Goal: Check status: Check status

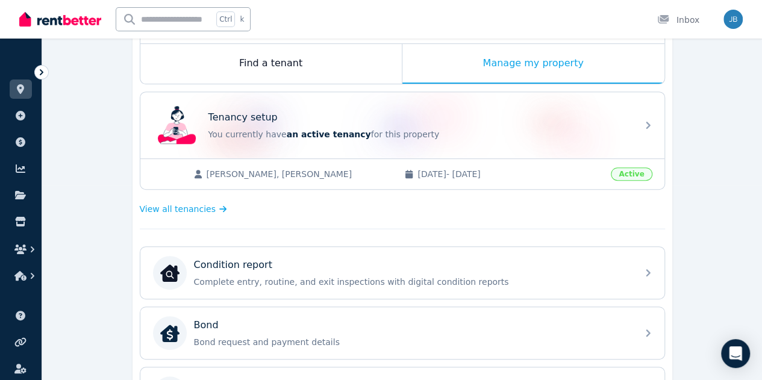
scroll to position [195, 0]
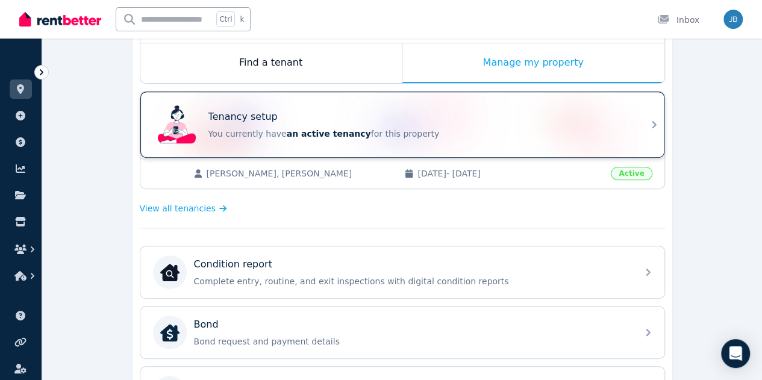
click at [357, 137] on p "You currently have an active tenancy for this property" at bounding box center [419, 134] width 422 height 12
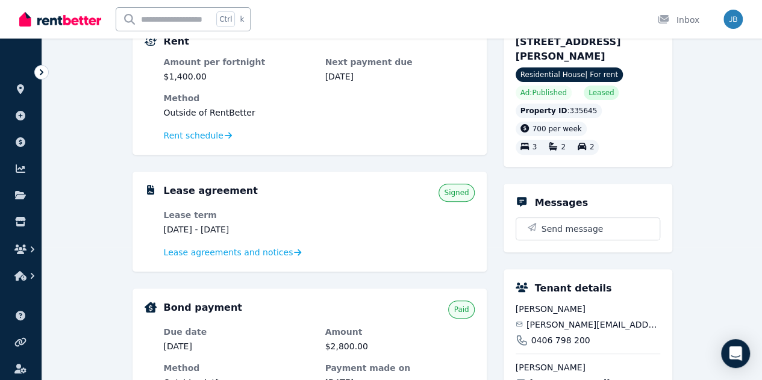
scroll to position [132, 0]
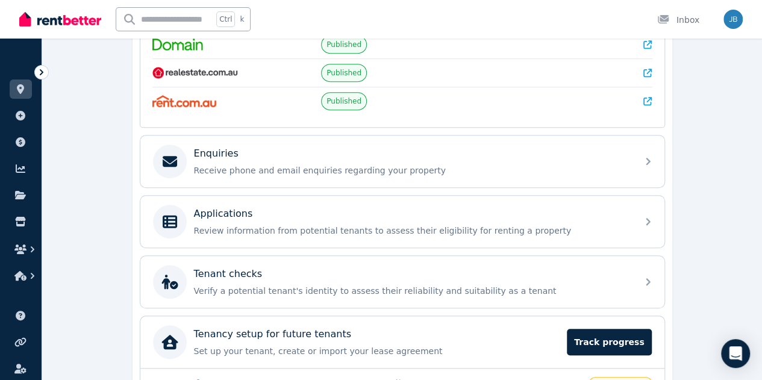
scroll to position [361, 0]
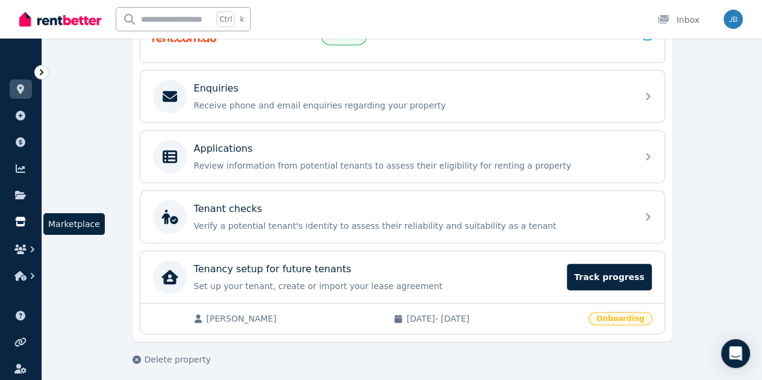
click at [16, 224] on icon at bounding box center [20, 222] width 10 height 10
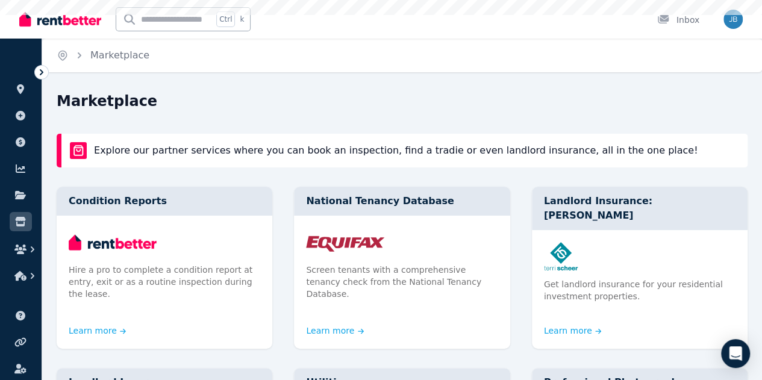
click at [16, 224] on div "Open main menu Ctrl k Inbox Open user menu ORGANISE Properties Add property Pay…" at bounding box center [381, 190] width 762 height 380
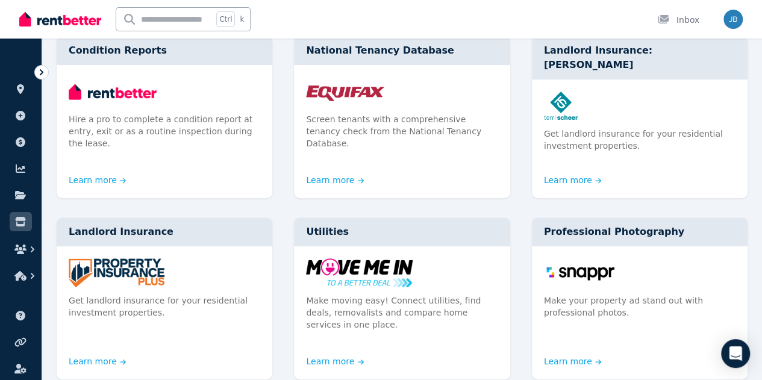
scroll to position [139, 0]
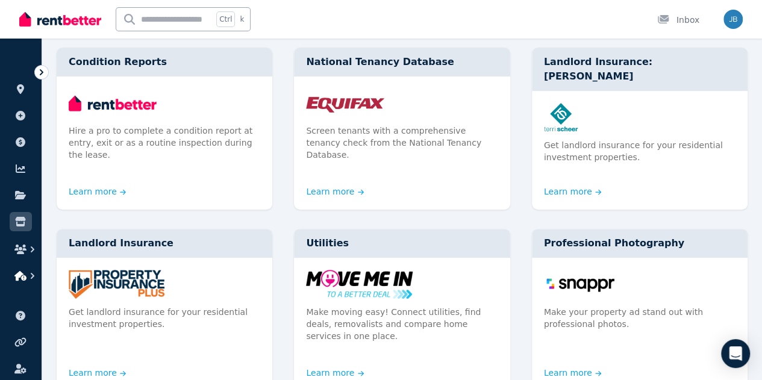
click at [18, 276] on icon "button" at bounding box center [20, 276] width 12 height 10
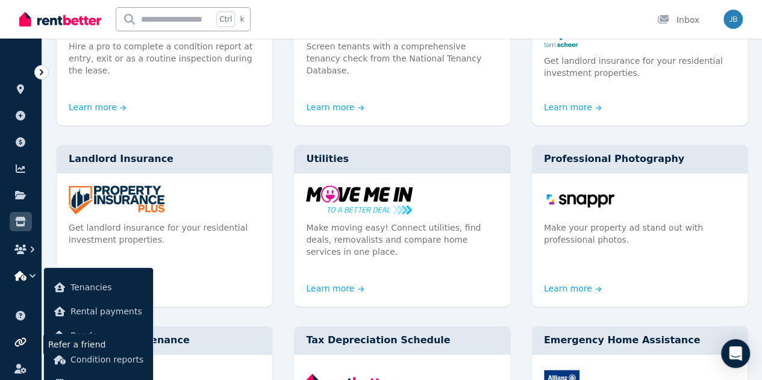
scroll to position [225, 0]
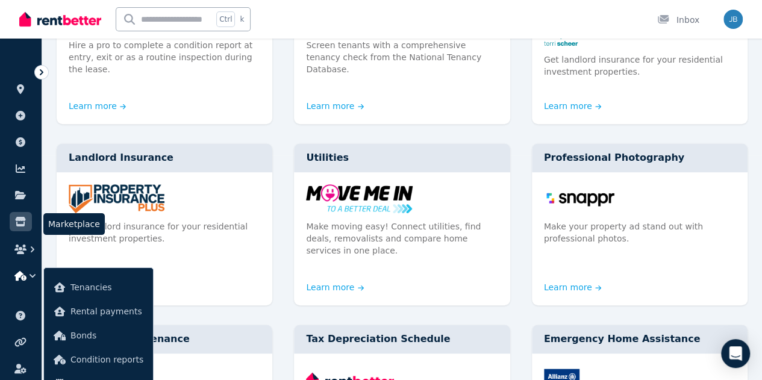
click at [22, 224] on icon at bounding box center [20, 222] width 12 height 10
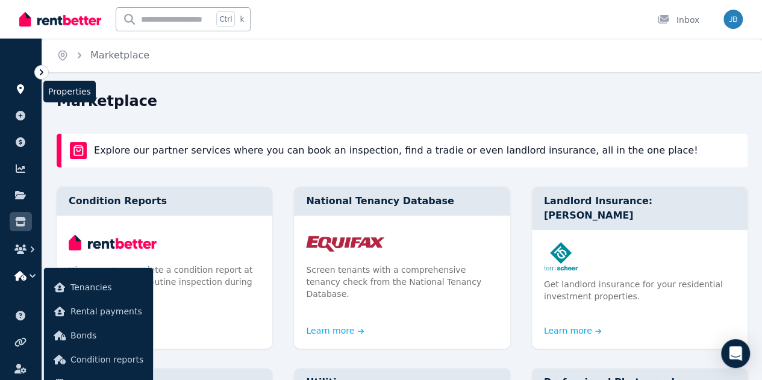
click at [19, 93] on icon at bounding box center [20, 89] width 7 height 10
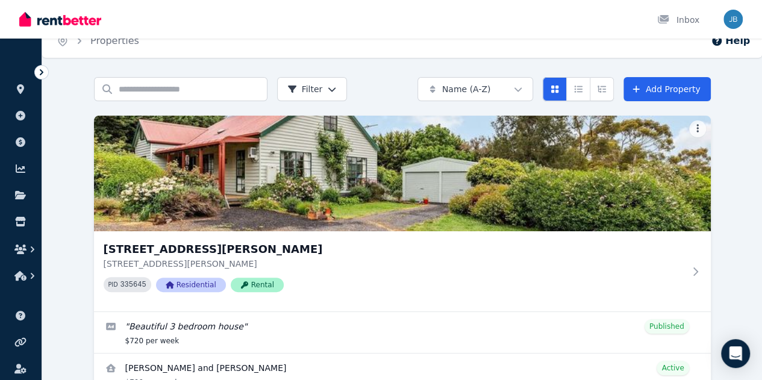
scroll to position [116, 0]
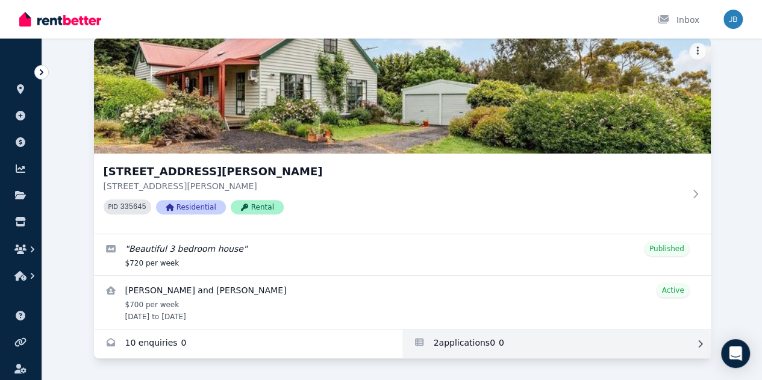
click at [402, 330] on link "Applications for 12 Trewhella Drive, Newham" at bounding box center [556, 344] width 308 height 29
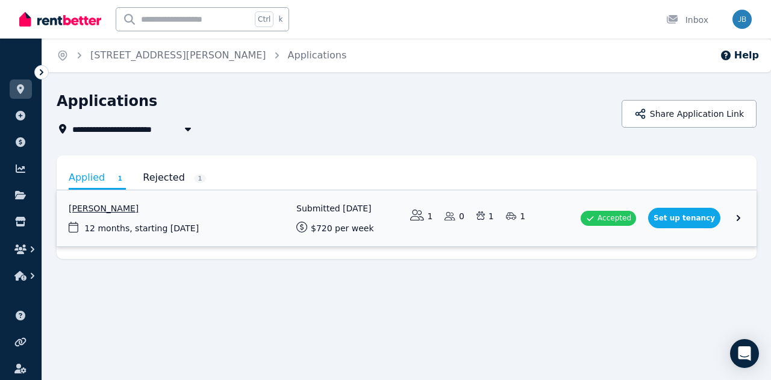
click at [740, 216] on link "View application: Gavin Scott" at bounding box center [407, 218] width 700 height 56
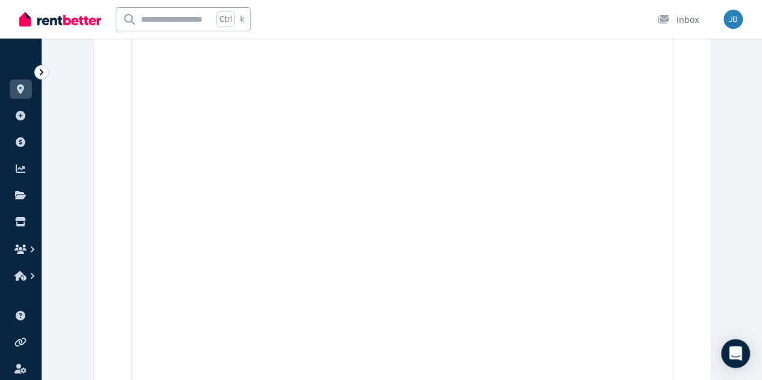
scroll to position [3446, 0]
